Goal: Task Accomplishment & Management: Manage account settings

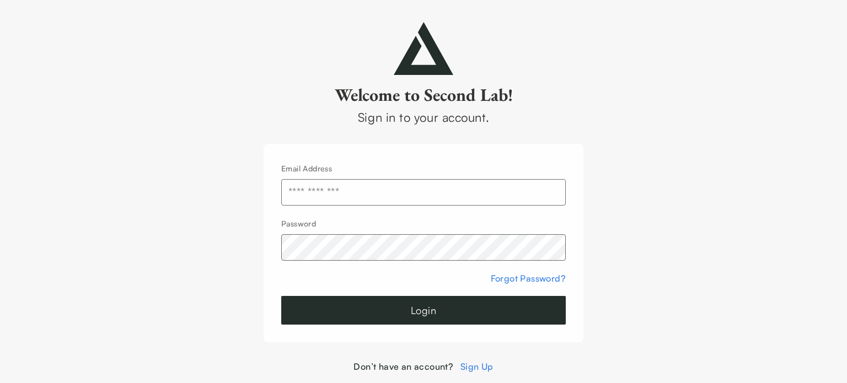
click at [345, 197] on input "text" at bounding box center [423, 192] width 285 height 26
type input "**********"
click at [281, 296] on button "Login" at bounding box center [423, 310] width 285 height 29
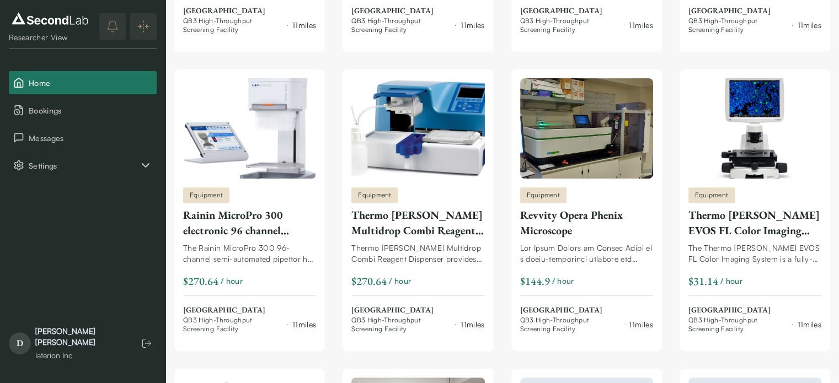
scroll to position [366, 0]
click at [66, 350] on div "Iaterion Inc" at bounding box center [80, 355] width 90 height 11
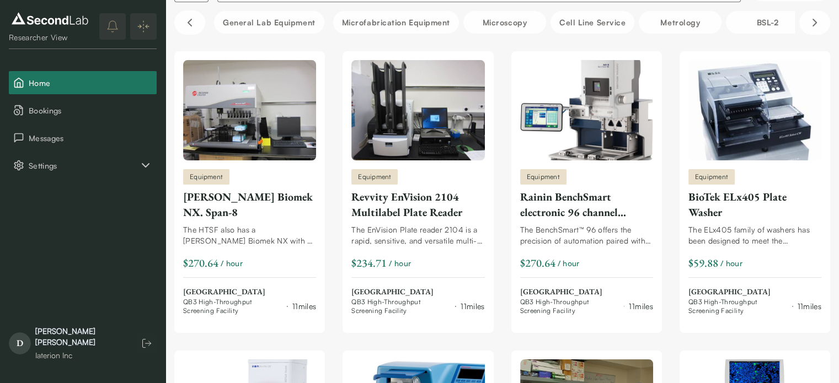
scroll to position [0, 0]
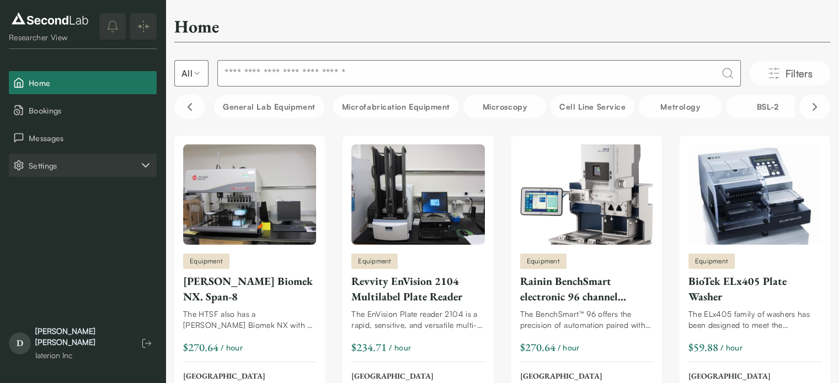
click at [141, 164] on icon "Settings" at bounding box center [145, 165] width 13 height 13
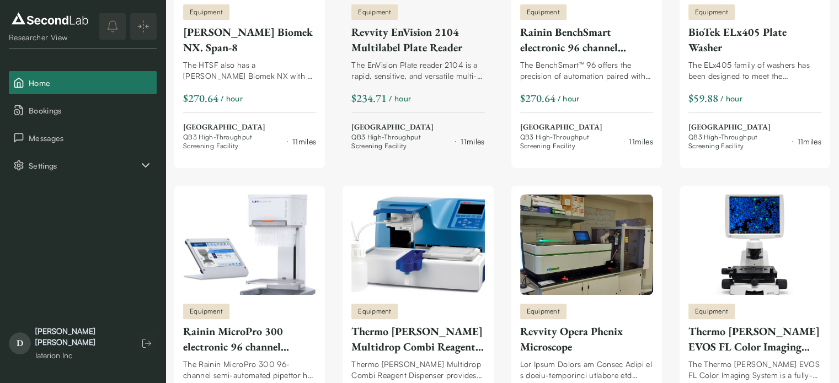
scroll to position [240, 0]
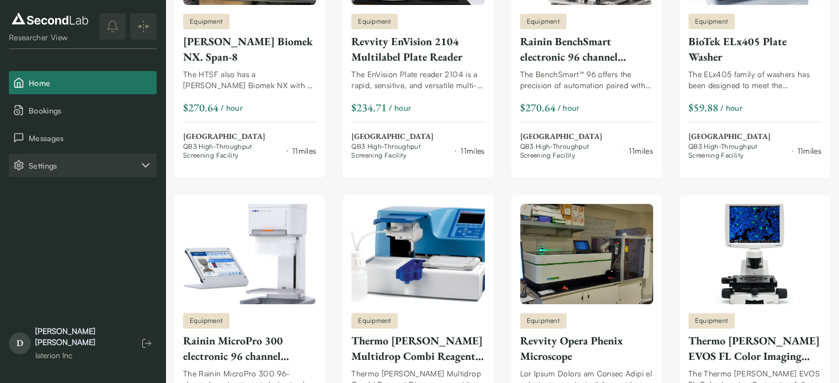
click at [51, 163] on span "Settings" at bounding box center [84, 166] width 110 height 12
click at [60, 193] on button "Company" at bounding box center [83, 192] width 148 height 23
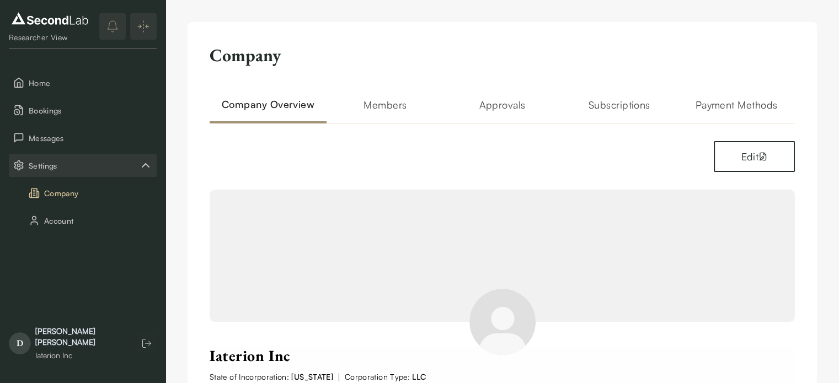
click at [717, 109] on h2 "Payment Methods" at bounding box center [736, 110] width 117 height 26
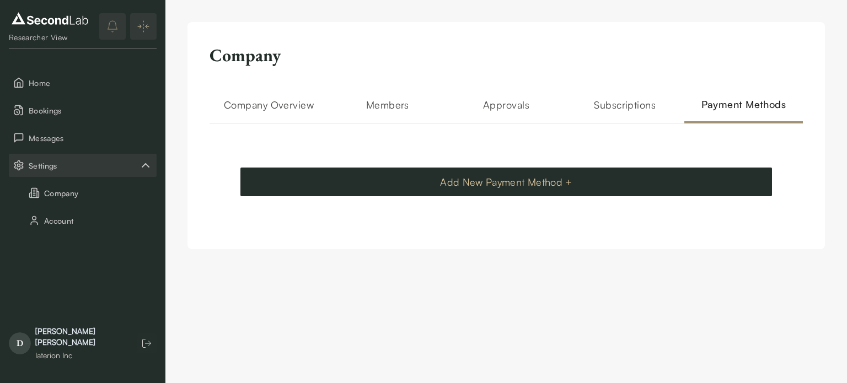
click at [526, 181] on button "Add New Payment Method +" at bounding box center [507, 182] width 532 height 29
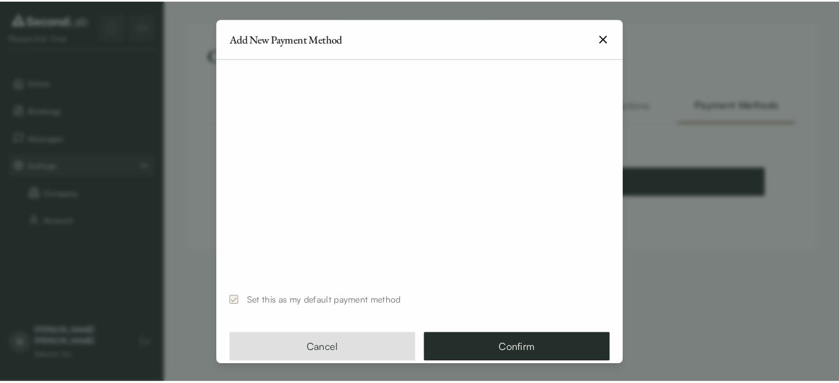
scroll to position [108, 0]
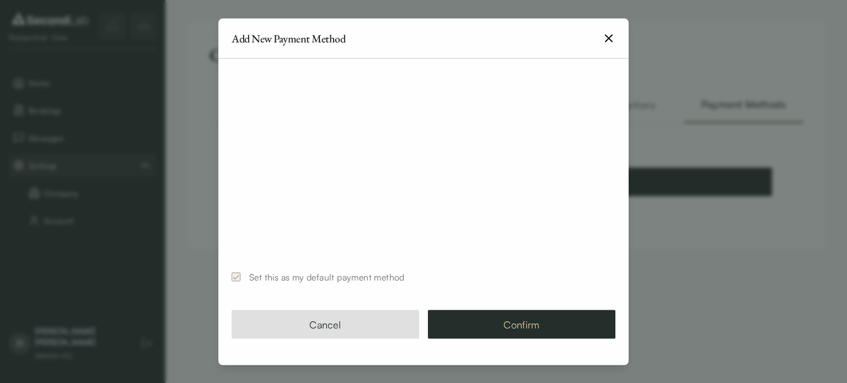
click at [496, 317] on button "Confirm" at bounding box center [522, 325] width 188 height 29
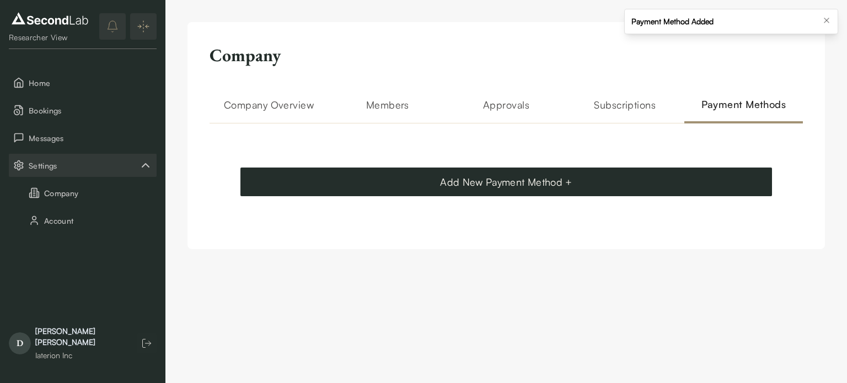
click at [662, 20] on div "Payment Method Added" at bounding box center [673, 21] width 82 height 11
click at [503, 84] on div "Company Company Overview Members Approvals Subscriptions Payment Methods Add Ne…" at bounding box center [507, 135] width 638 height 227
click at [293, 137] on div "Company Overview Members Approvals Subscriptions Payment Methods Add New Paymen…" at bounding box center [507, 155] width 594 height 117
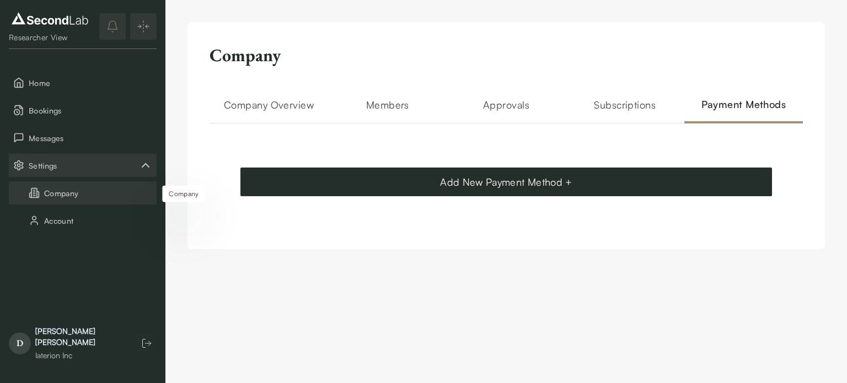
click at [56, 192] on button "Company" at bounding box center [83, 192] width 148 height 23
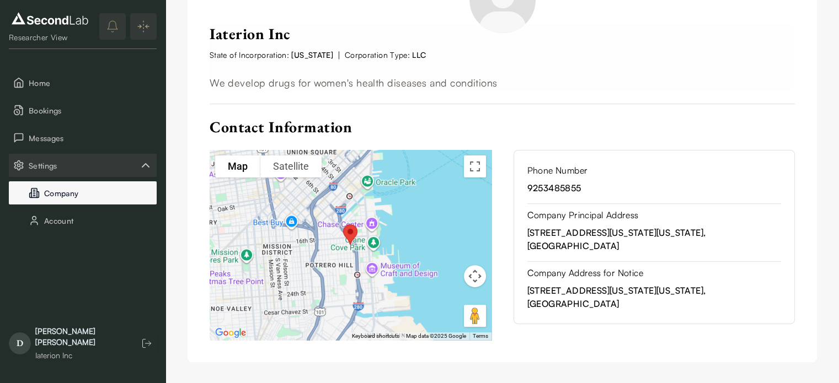
scroll to position [320, 0]
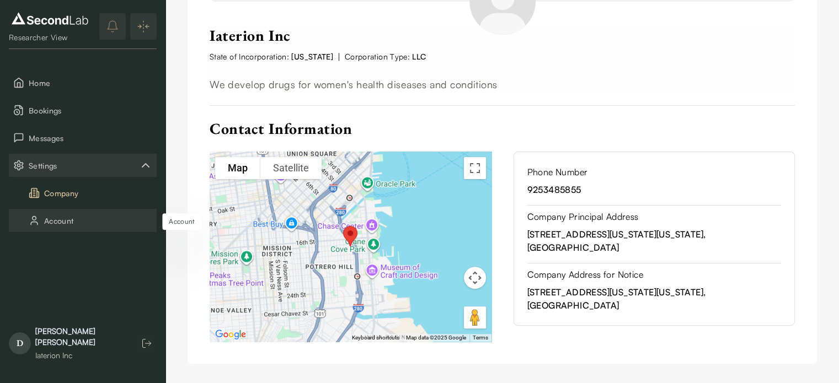
click at [60, 218] on button "Account" at bounding box center [83, 220] width 148 height 23
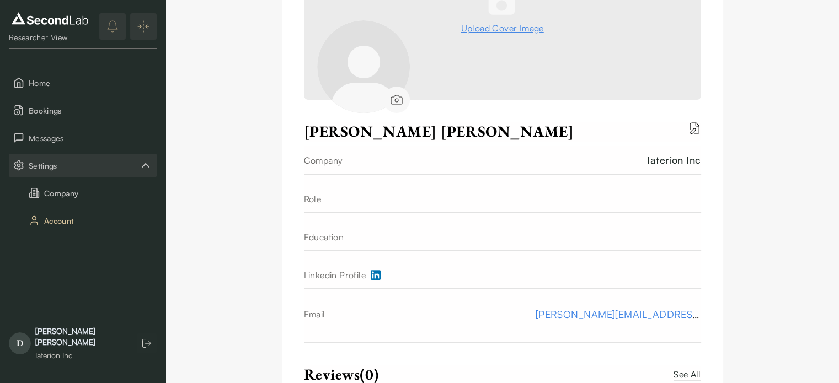
scroll to position [150, 0]
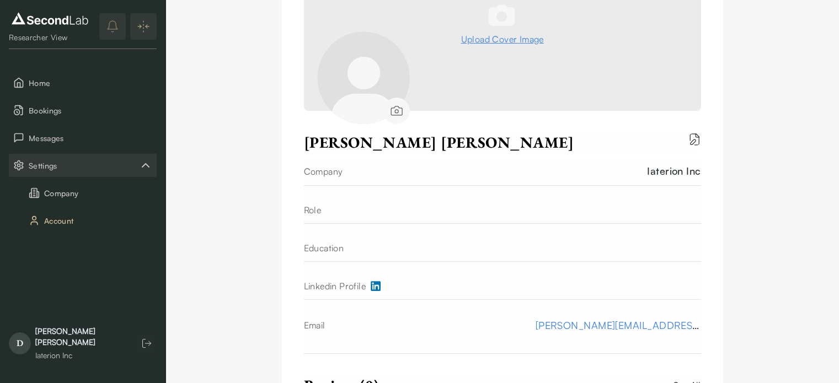
click at [335, 207] on div "Role" at bounding box center [502, 210] width 397 height 27
click at [314, 216] on div "Role" at bounding box center [313, 210] width 18 height 13
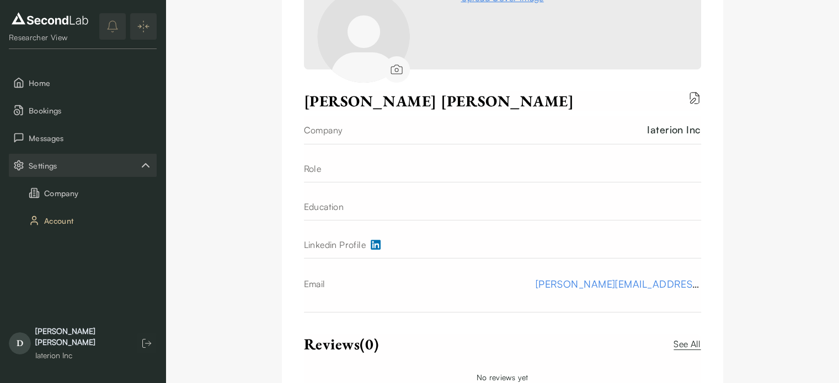
scroll to position [187, 0]
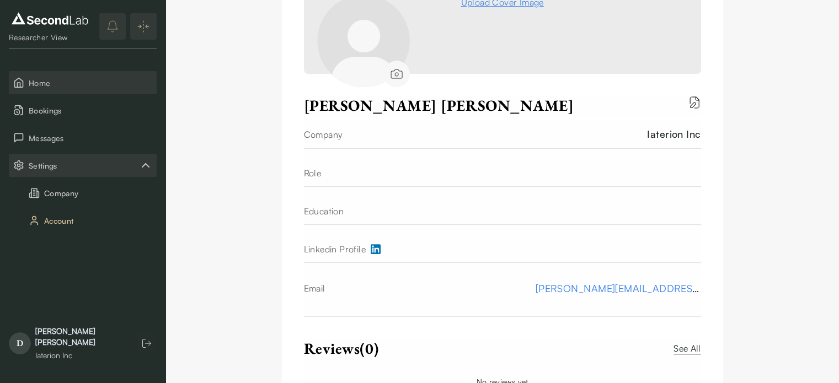
click at [43, 81] on span "Home" at bounding box center [91, 83] width 124 height 12
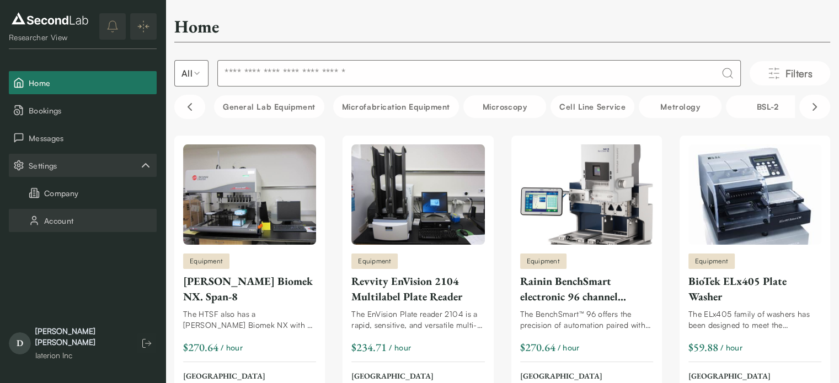
click at [65, 216] on button "Account" at bounding box center [83, 220] width 148 height 23
